Goal: Use online tool/utility: Utilize a website feature to perform a specific function

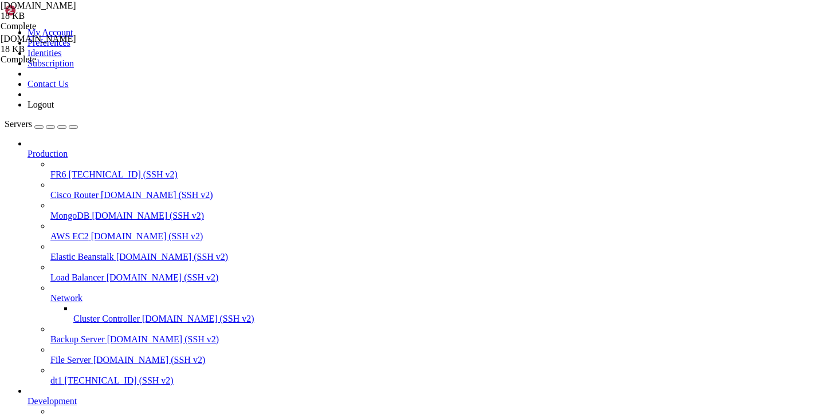
scroll to position [9, 0]
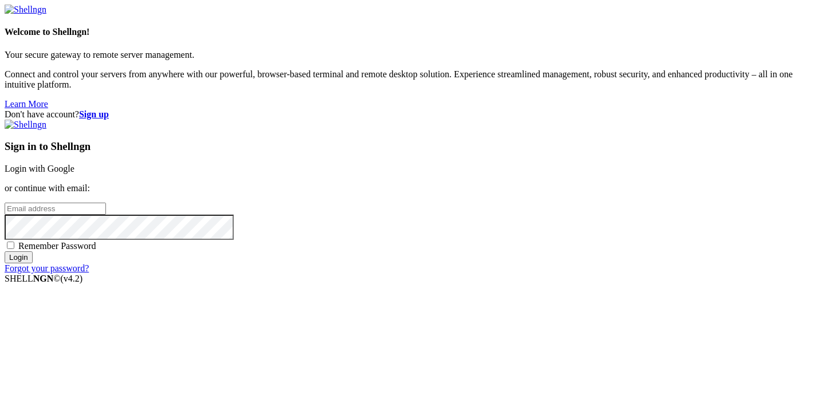
click at [74, 164] on link "Login with Google" at bounding box center [40, 169] width 70 height 10
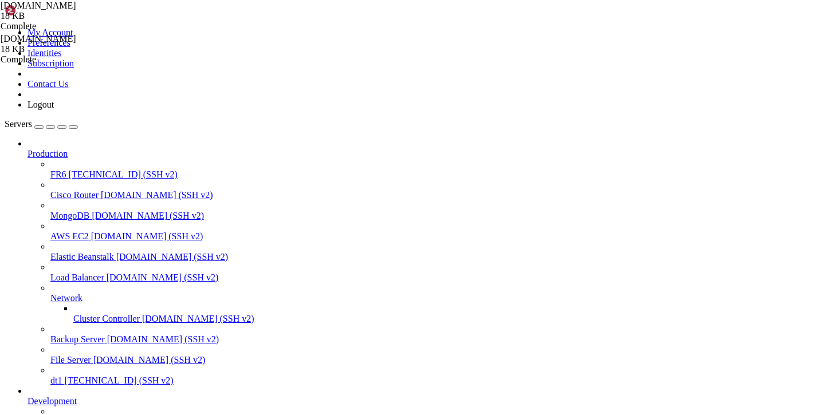
scroll to position [1163, 0]
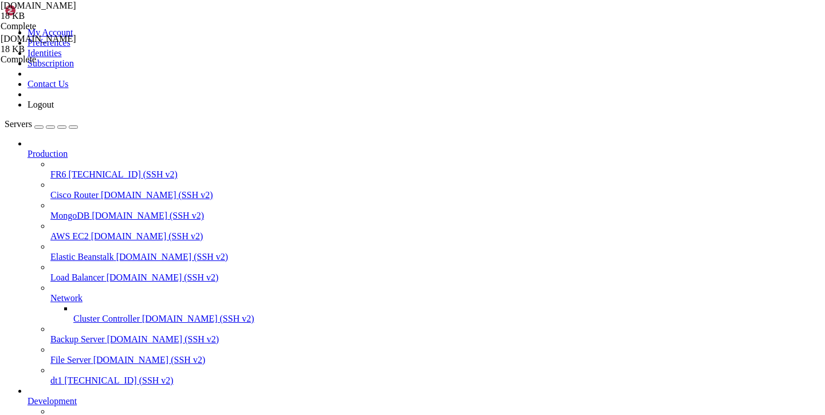
type input "/etc/opt"
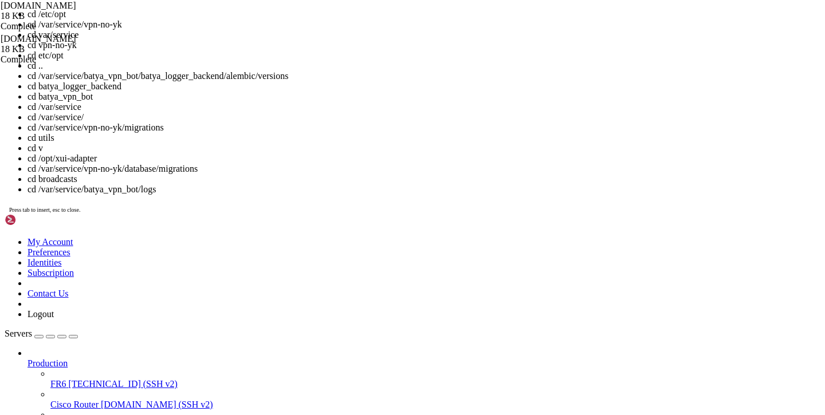
scroll to position [0, 0]
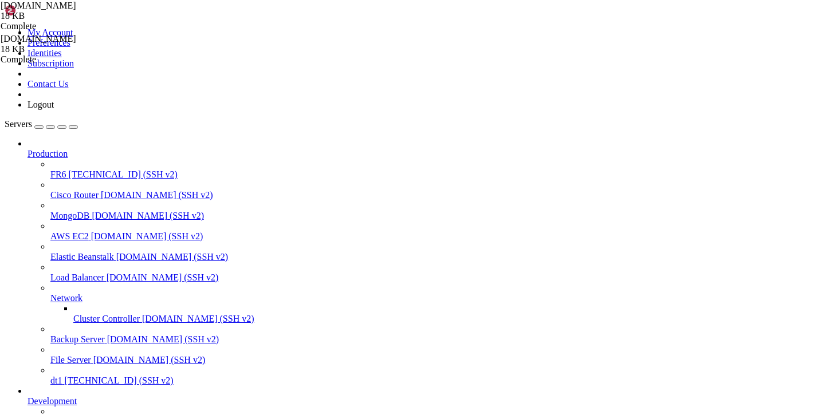
drag, startPoint x: 199, startPoint y: 1023, endPoint x: 304, endPoint y: 1022, distance: 104.8
copy x-row "[DOMAIN_NAME]"
drag, startPoint x: 410, startPoint y: 995, endPoint x: 471, endPoint y: 991, distance: 60.9
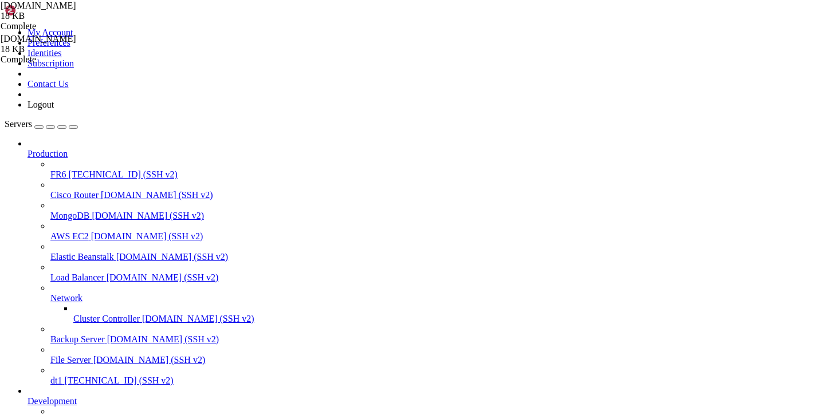
copy x-row "[TECHNICAL_ID]"
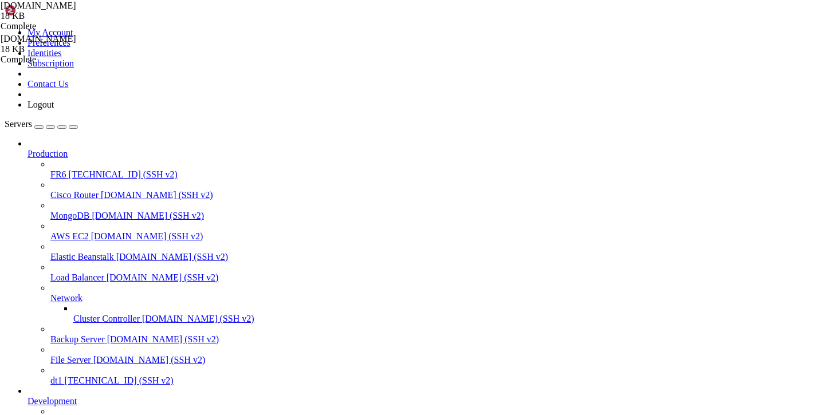
copy span "b77f949c-ea1b-496b-8979-1c0e956ce373"
drag, startPoint x: 279, startPoint y: 984, endPoint x: 348, endPoint y: 982, distance: 68.8
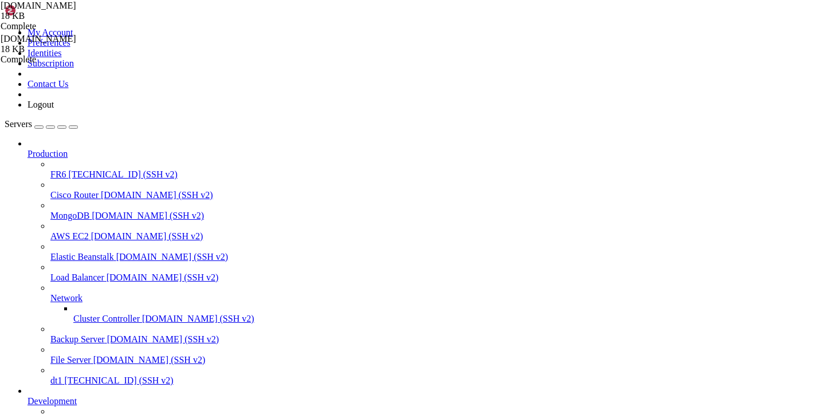
copy x-row "[TECHNICAL_ID]"
drag, startPoint x: 83, startPoint y: 930, endPoint x: 255, endPoint y: 929, distance: 171.9
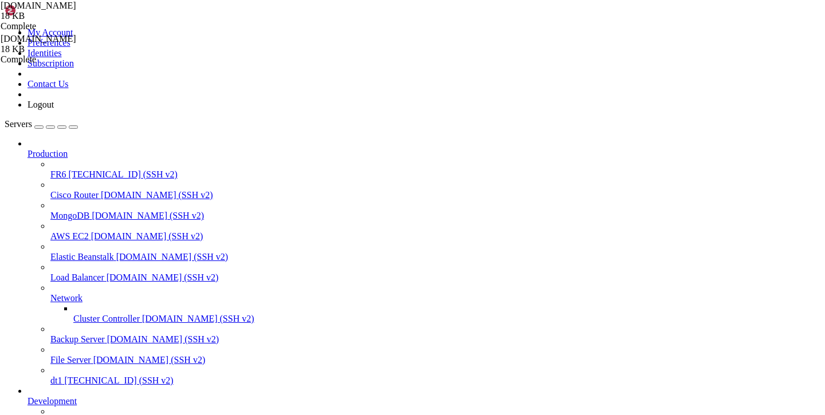
copy x-row "b77f949c-ea1b-496b-8979-1c0e956ce373"
